Goal: Task Accomplishment & Management: Manage account settings

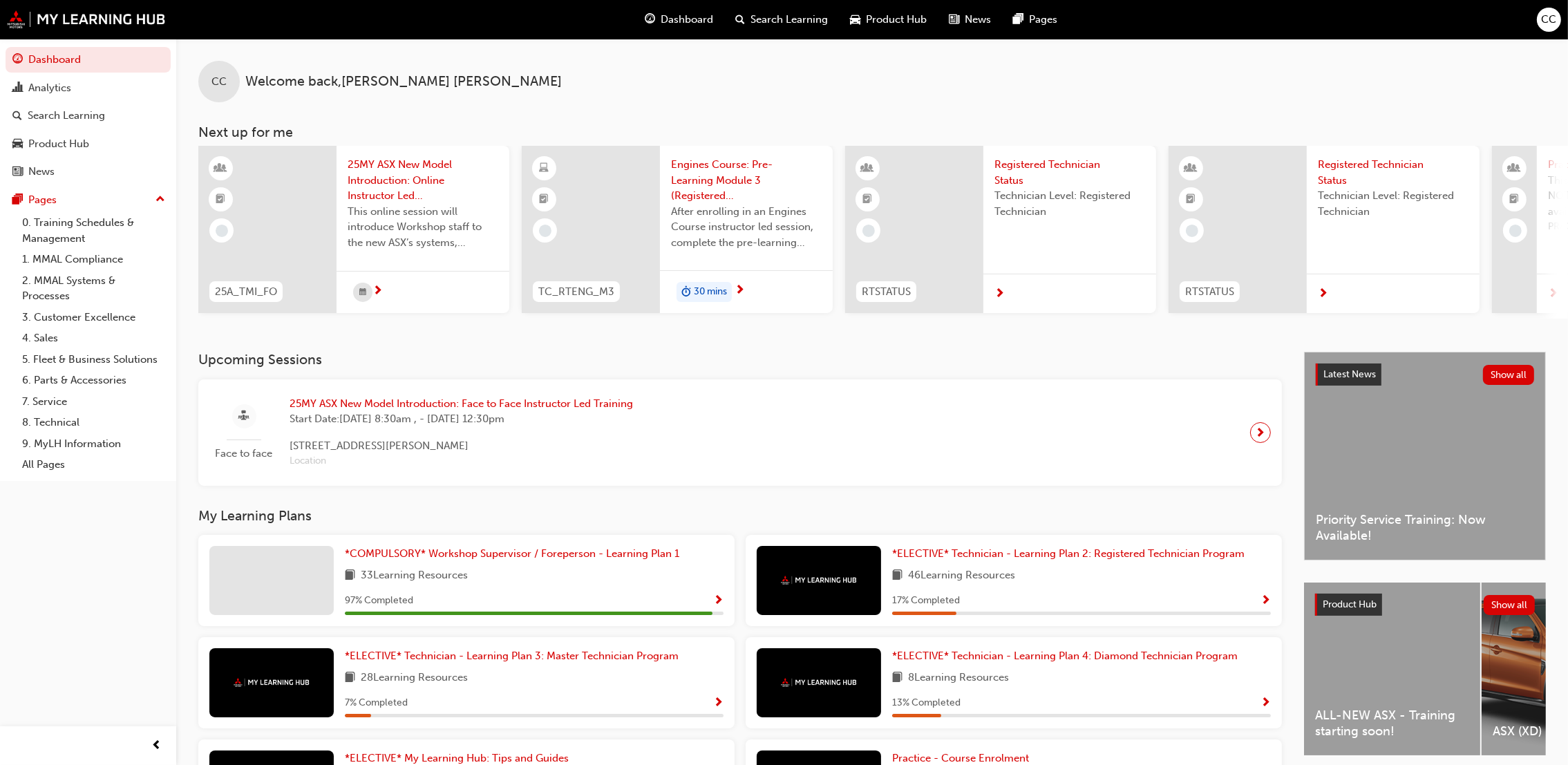
click at [1557, 16] on div "CC" at bounding box center [1549, 19] width 25 height 25
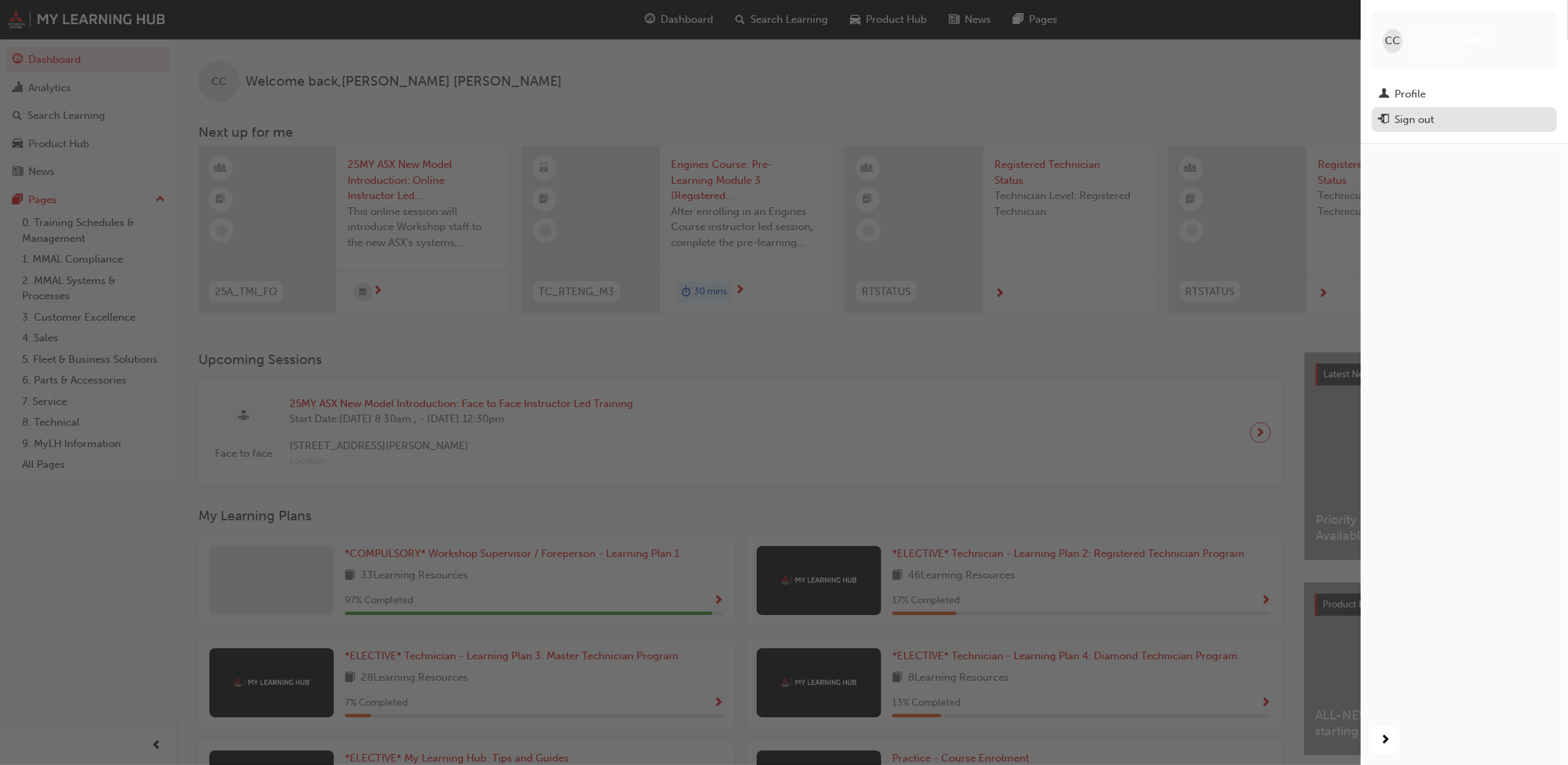
click at [1394, 112] on div "Sign out" at bounding box center [1413, 119] width 39 height 16
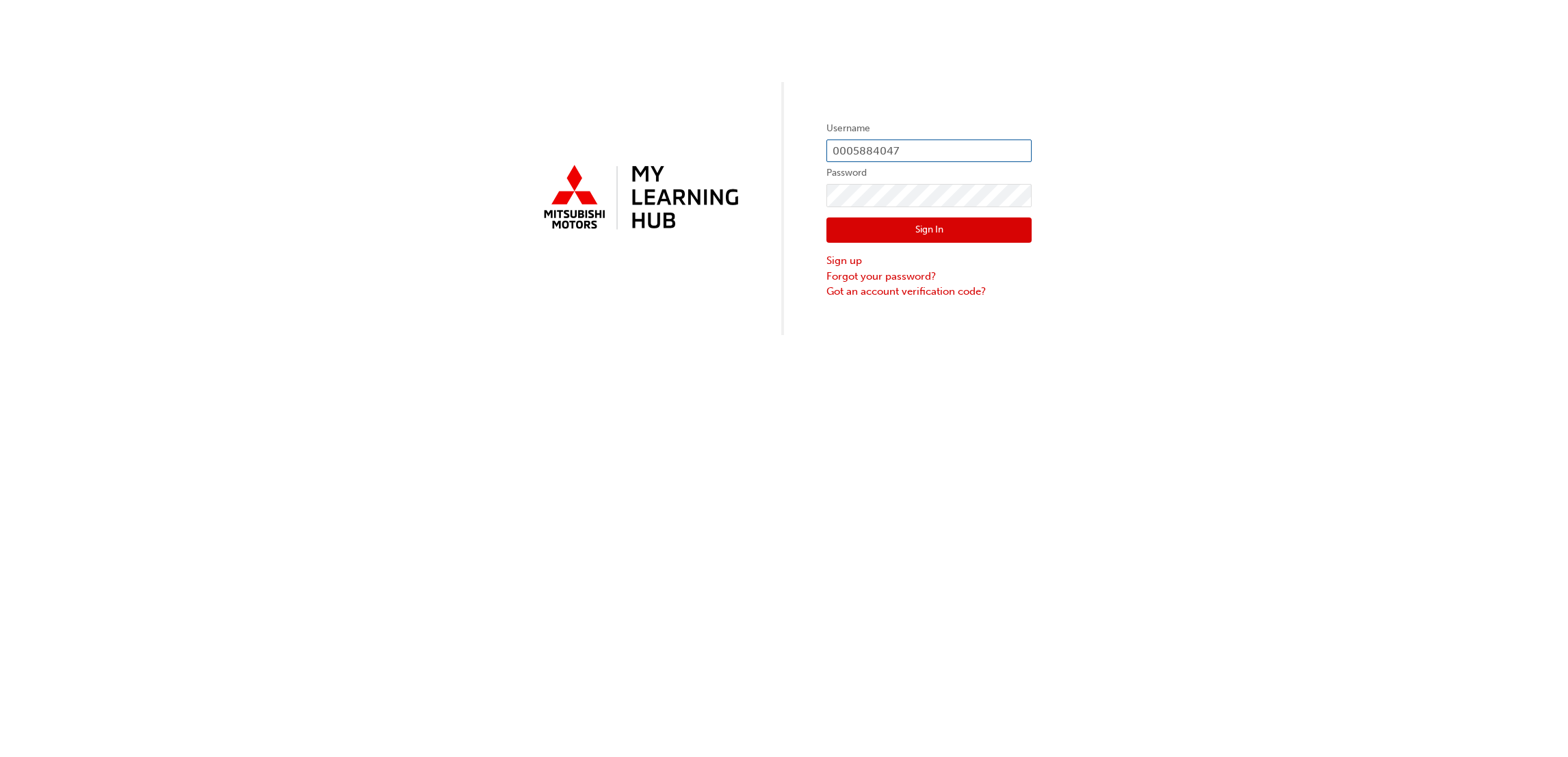
click at [1005, 152] on input "0005884047" at bounding box center [929, 151] width 205 height 24
type input "0005696213"
click at [910, 225] on button "Sign In" at bounding box center [929, 230] width 205 height 26
